Goal: Task Accomplishment & Management: Manage account settings

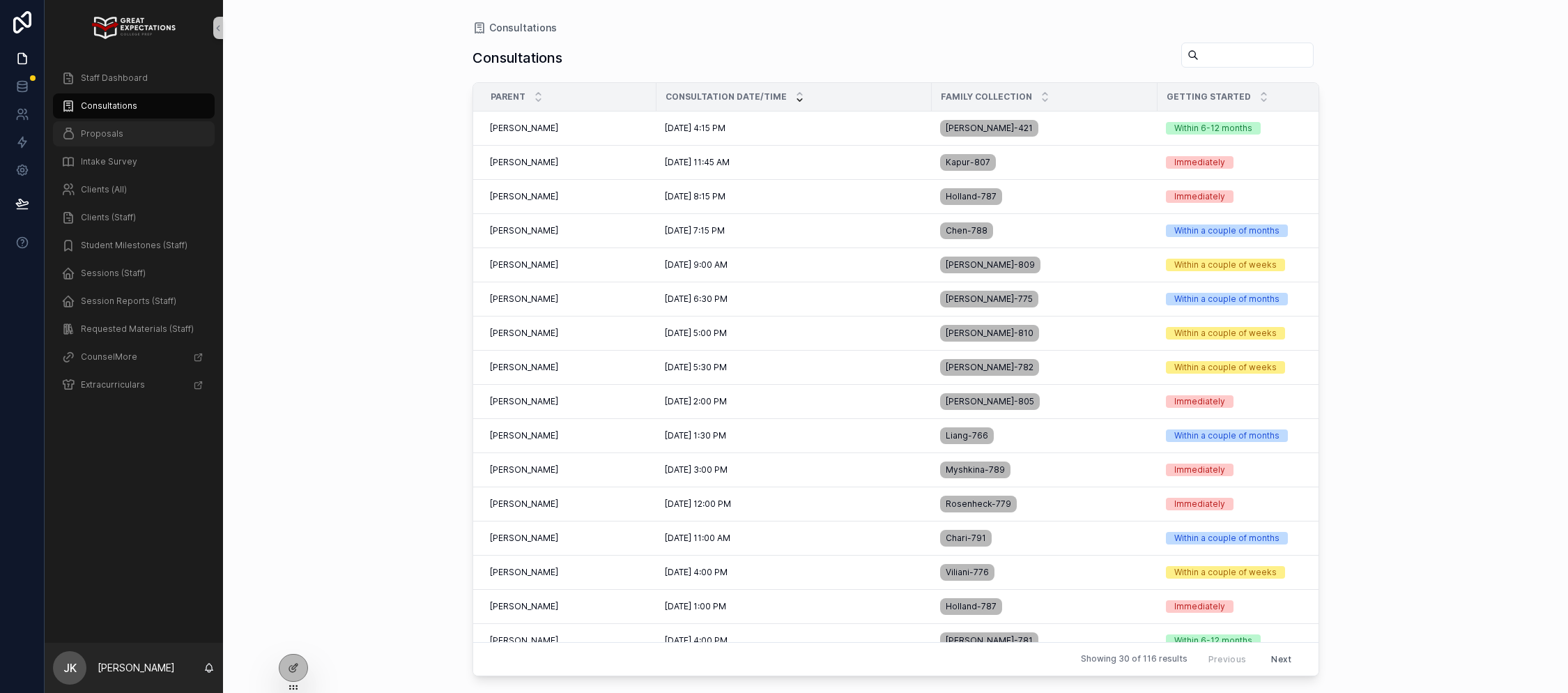
click at [94, 132] on span "Proposals" at bounding box center [102, 133] width 43 height 11
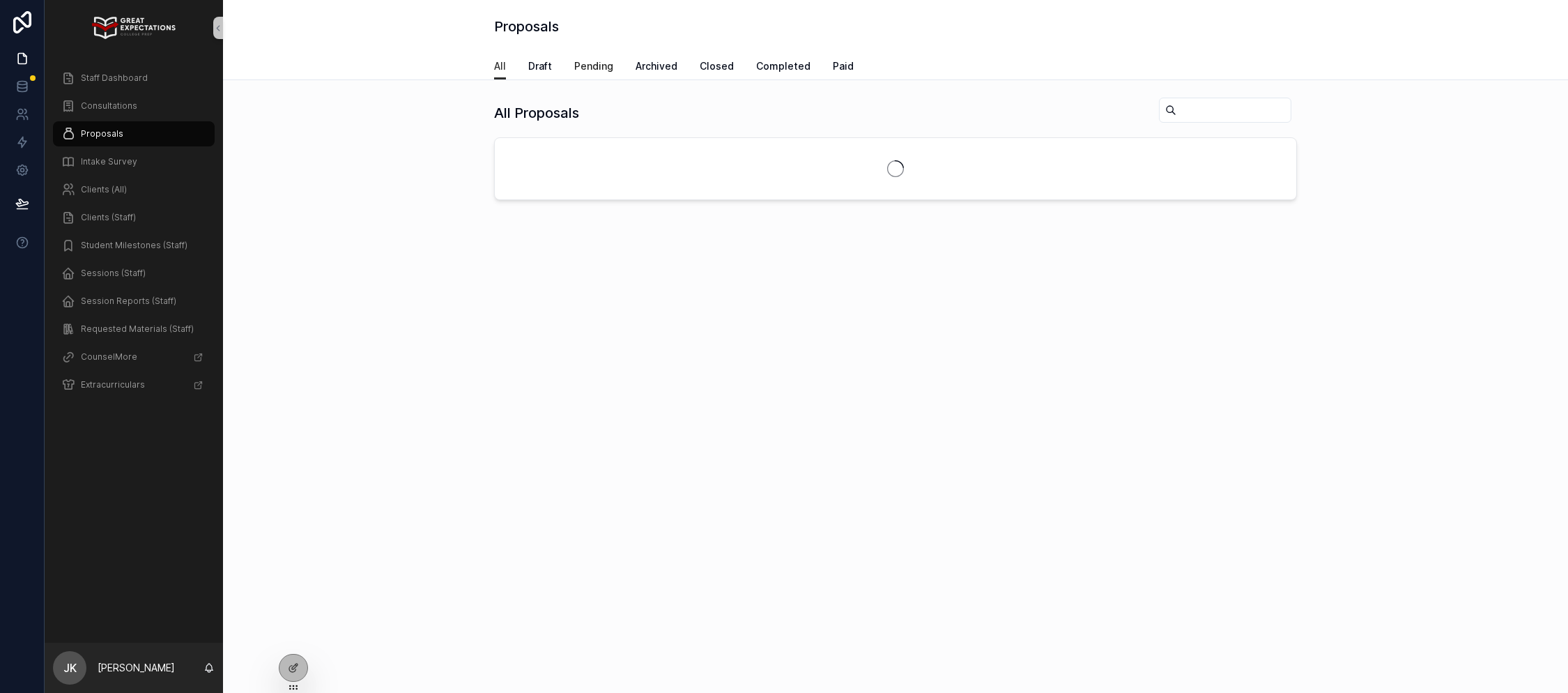
click at [593, 64] on span "Pending" at bounding box center [593, 66] width 39 height 14
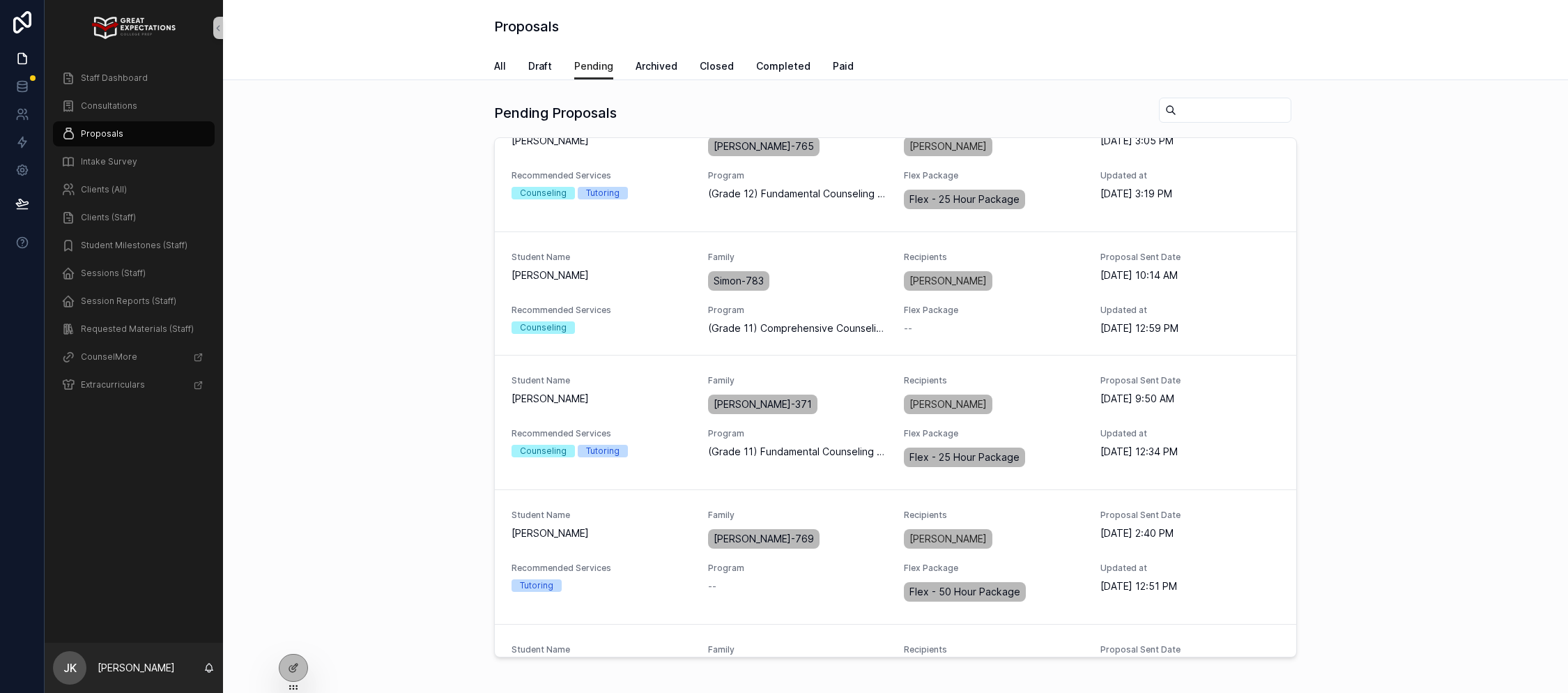
scroll to position [1346, 0]
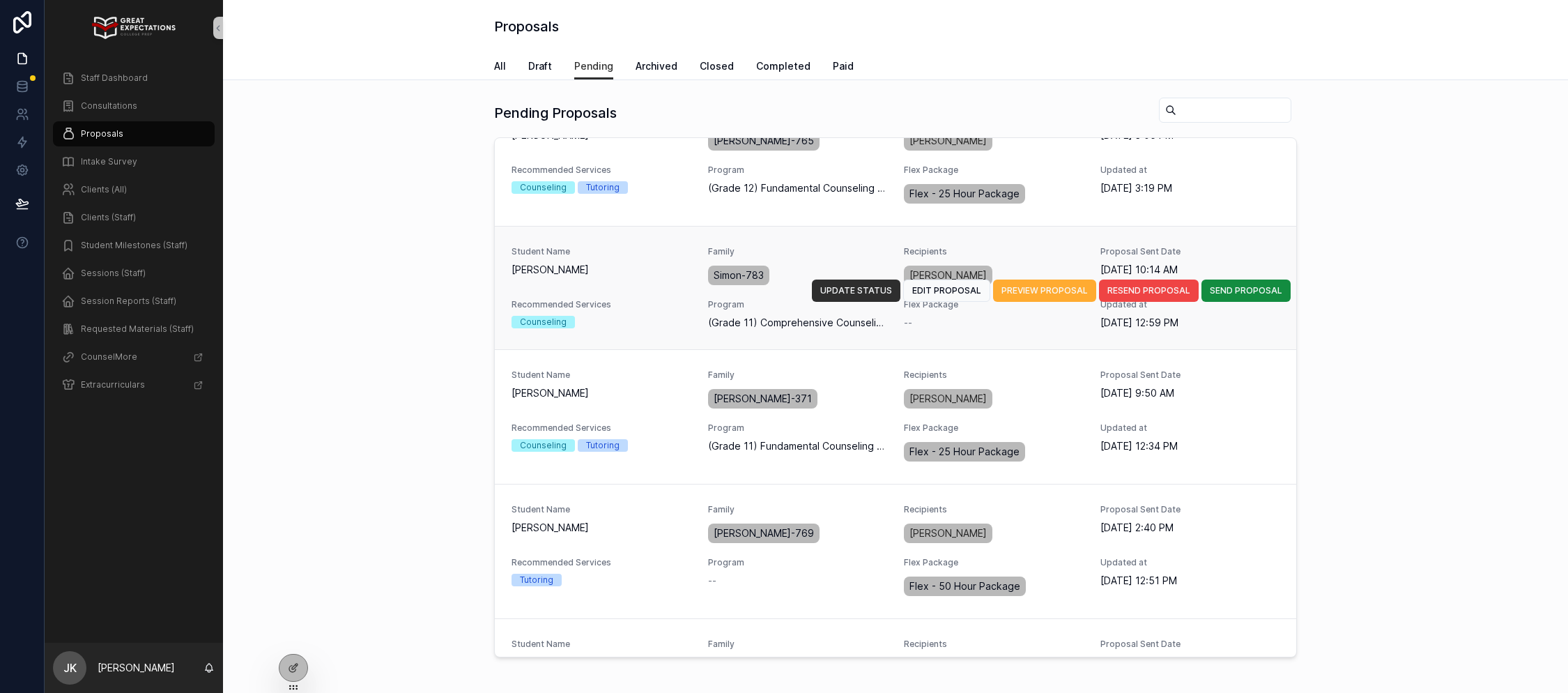
click at [634, 263] on span "[PERSON_NAME]" at bounding box center [601, 270] width 179 height 14
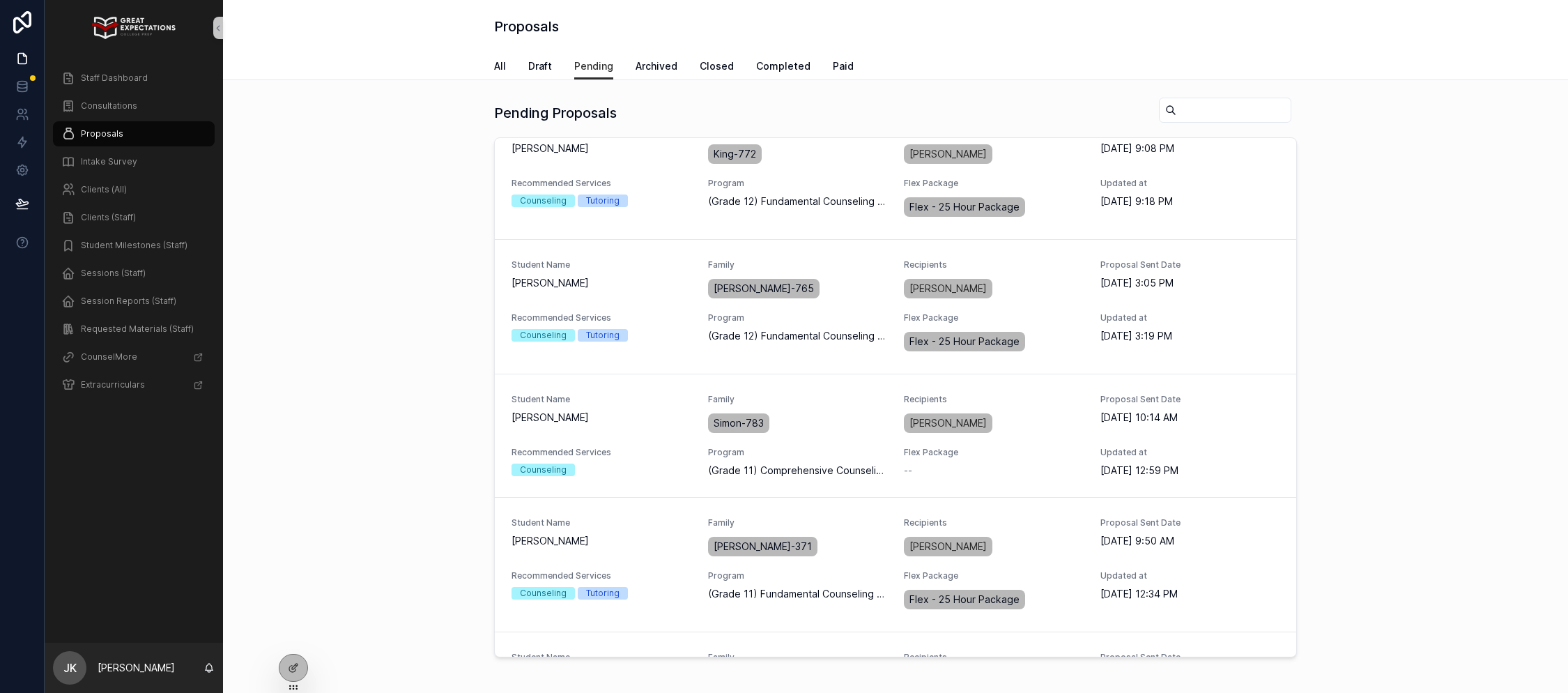
scroll to position [1211, 0]
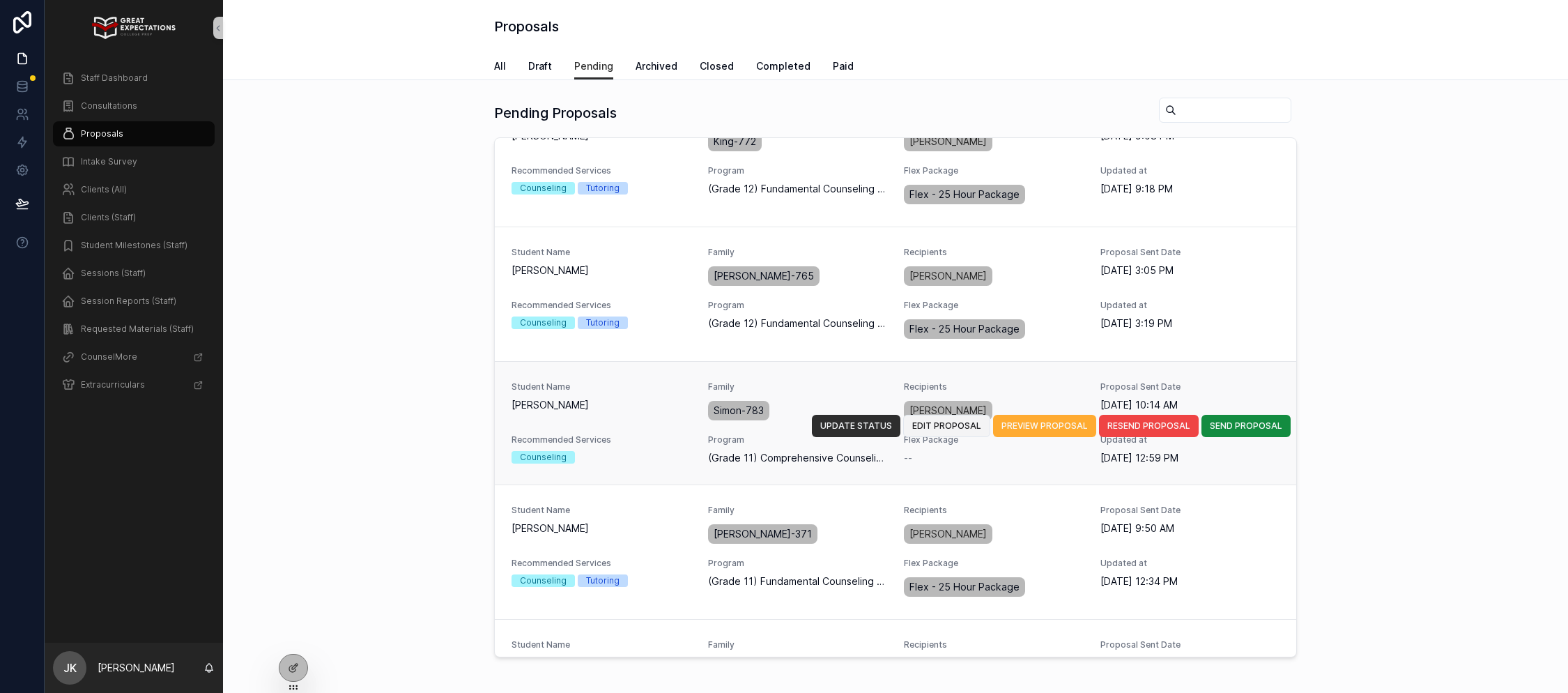
click at [958, 420] on span "EDIT PROPOSAL" at bounding box center [947, 425] width 69 height 11
click at [939, 420] on span "EDIT PROPOSAL" at bounding box center [947, 425] width 69 height 11
click at [1046, 420] on span "PREVIEW PROPOSAL" at bounding box center [1044, 425] width 86 height 11
click at [1157, 420] on span "RESEND PROPOSAL" at bounding box center [1149, 425] width 83 height 11
